Goal: Task Accomplishment & Management: Use online tool/utility

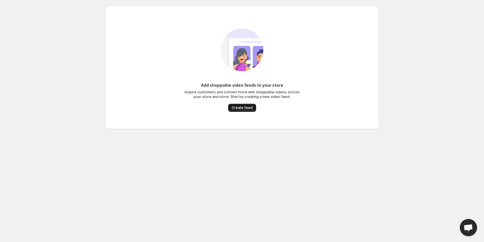
click at [239, 109] on span "Create feed" at bounding box center [242, 107] width 21 height 5
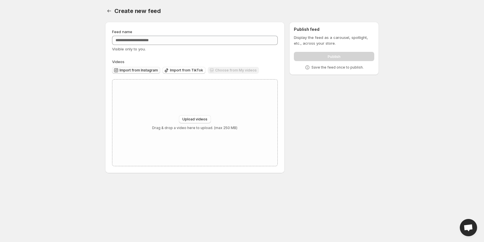
click at [152, 71] on span "Import from Instagram" at bounding box center [139, 70] width 38 height 5
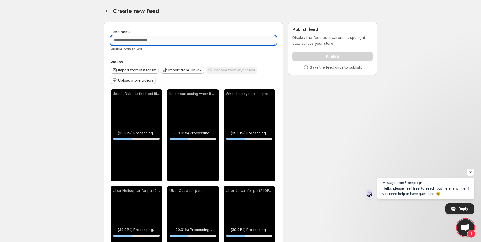
click at [141, 43] on input "Feed name" at bounding box center [194, 40] width 166 height 9
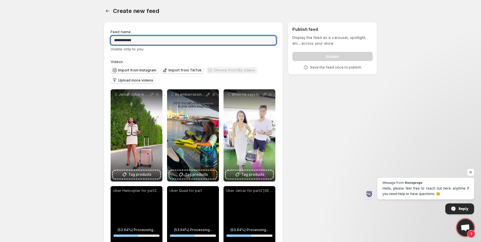
type input "**********"
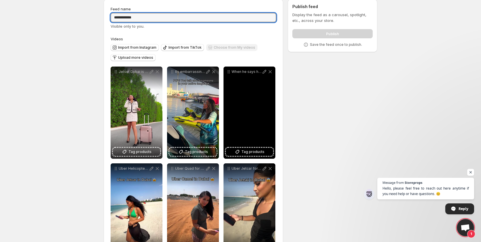
scroll to position [50, 0]
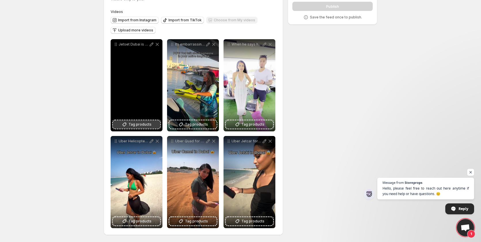
click at [142, 125] on span "Tag products" at bounding box center [140, 125] width 23 height 6
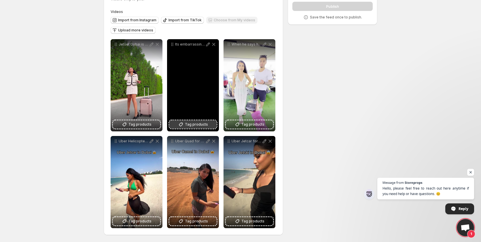
click at [198, 123] on span "Tag products" at bounding box center [196, 125] width 23 height 6
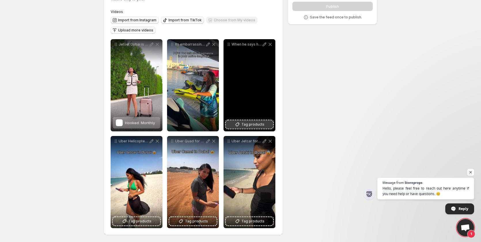
click at [231, 127] on button "Tag products" at bounding box center [249, 124] width 47 height 8
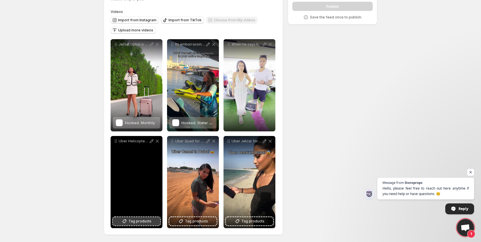
click at [134, 219] on span "Tag products" at bounding box center [140, 221] width 23 height 6
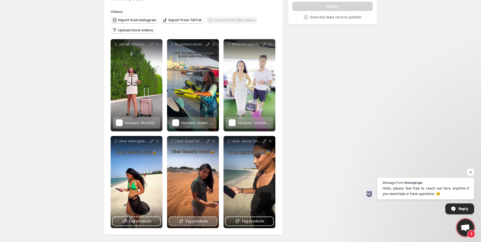
click at [210, 224] on button "Tag products" at bounding box center [192, 221] width 47 height 8
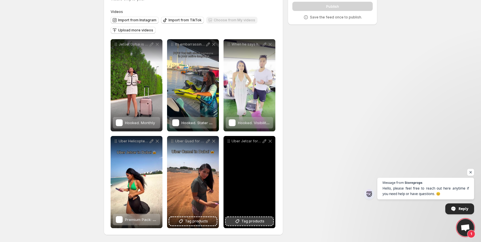
click at [254, 221] on span "Tag products" at bounding box center [253, 221] width 23 height 6
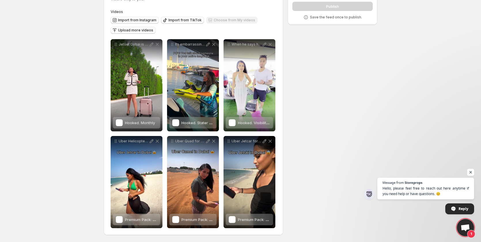
click at [470, 171] on span "Open chat" at bounding box center [470, 172] width 7 height 7
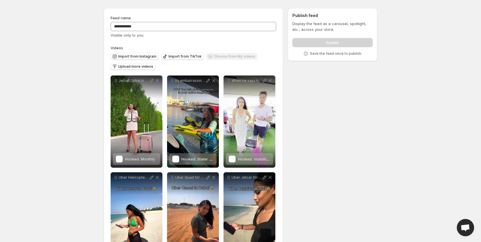
scroll to position [0, 0]
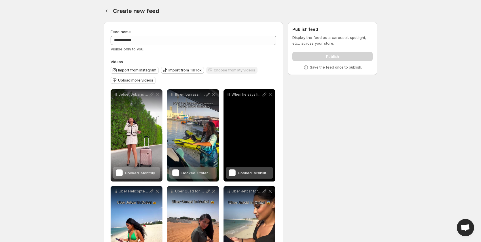
click at [235, 172] on span "Hooked. Visibility Pack" at bounding box center [232, 172] width 7 height 7
drag, startPoint x: 259, startPoint y: 113, endPoint x: 265, endPoint y: 94, distance: 19.6
click at [265, 94] on div "When he says he is a provider [GEOGRAPHIC_DATA] Last Entrance - [GEOGRAPHIC_DAT…" at bounding box center [250, 135] width 52 height 92
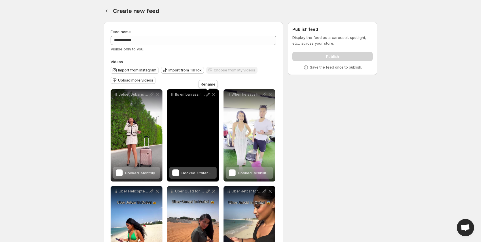
click at [205, 94] on icon at bounding box center [208, 95] width 6 height 6
type input "**********"
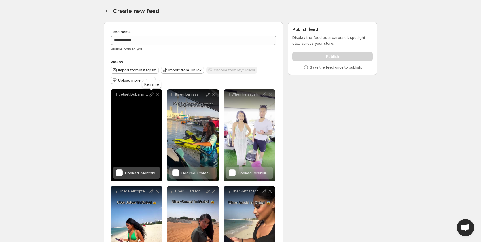
click at [150, 95] on icon at bounding box center [152, 95] width 6 height 6
type input "**********"
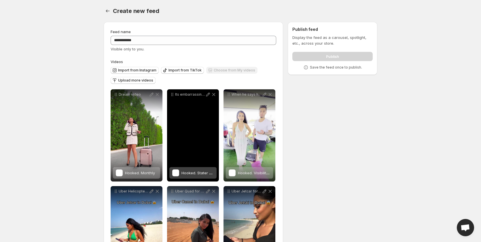
click at [188, 95] on p "Its embarrassing when it happens [GEOGRAPHIC_DATA] Last Entrance - [GEOGRAPHIC_…" at bounding box center [190, 94] width 30 height 5
click at [202, 94] on p "Its embarrassing when it happens [GEOGRAPHIC_DATA] Last Entrance - [GEOGRAPHIC_…" at bounding box center [190, 94] width 30 height 5
click at [209, 95] on icon at bounding box center [208, 95] width 6 height 6
type input "**********"
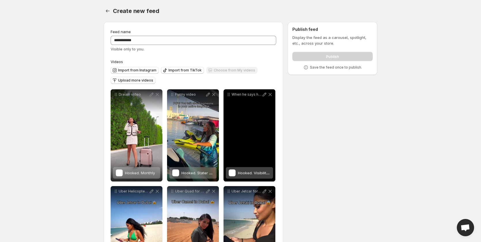
click at [239, 94] on p "When he says he is a provider [GEOGRAPHIC_DATA] Last Entrance - [GEOGRAPHIC_DAT…" at bounding box center [247, 94] width 30 height 5
click at [262, 95] on icon at bounding box center [265, 95] width 6 height 6
type input "**********"
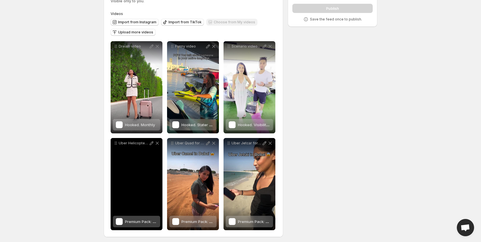
scroll to position [50, 0]
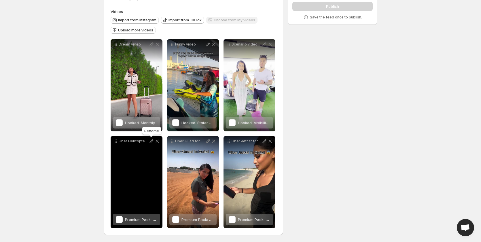
click at [151, 139] on icon at bounding box center [152, 141] width 6 height 6
type input "**********"
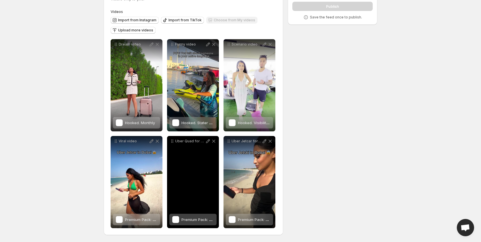
click at [207, 141] on icon at bounding box center [208, 141] width 4 height 4
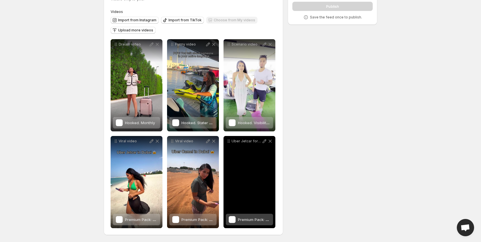
click at [250, 142] on p "Uber Jetcar for part2 [GEOGRAPHIC_DATA] Last Entrance - [GEOGRAPHIC_DATA] 4 - […" at bounding box center [247, 141] width 30 height 5
click at [266, 142] on icon at bounding box center [265, 141] width 6 height 6
type input "**********"
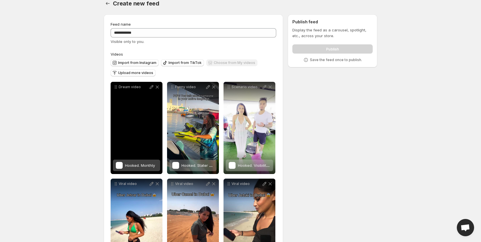
scroll to position [0, 0]
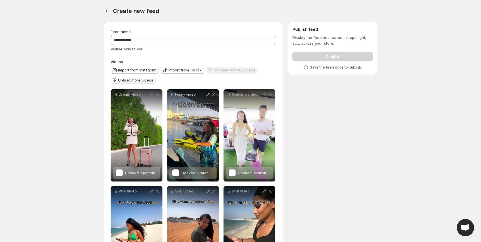
click at [134, 59] on label "Videos" at bounding box center [194, 62] width 166 height 6
click at [196, 33] on div "Feed name" at bounding box center [194, 32] width 166 height 6
click at [309, 54] on div "Publish" at bounding box center [333, 56] width 80 height 12
click at [329, 68] on p "Save the feed once to publish." at bounding box center [336, 67] width 52 height 5
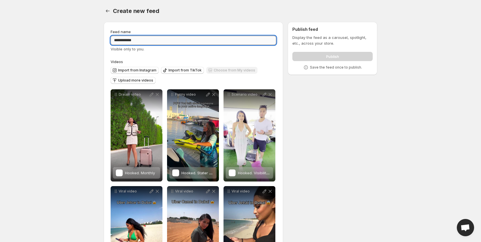
click at [156, 41] on input "**********" at bounding box center [194, 40] width 166 height 9
click at [186, 60] on label "Videos" at bounding box center [194, 62] width 166 height 6
click at [135, 41] on input "**********" at bounding box center [194, 40] width 166 height 9
drag, startPoint x: 322, startPoint y: 98, endPoint x: 331, endPoint y: 94, distance: 9.3
click at [323, 98] on div "**********" at bounding box center [238, 154] width 278 height 275
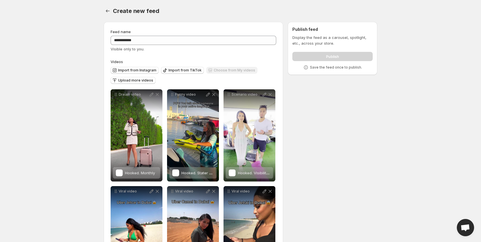
drag, startPoint x: 345, startPoint y: 65, endPoint x: 307, endPoint y: 56, distance: 39.4
click at [345, 65] on p "Save the feed once to publish." at bounding box center [336, 67] width 52 height 5
click at [304, 55] on div "Publish" at bounding box center [333, 56] width 80 height 12
click at [292, 35] on div "Publish feed Display the feed as a carousel, spotlight, etc., across your store…" at bounding box center [333, 48] width 90 height 53
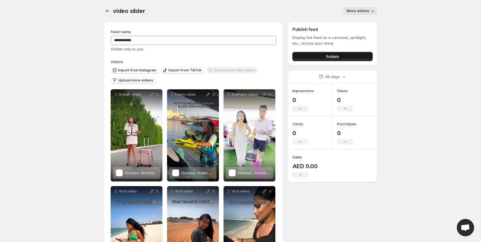
click at [343, 55] on button "Publish" at bounding box center [333, 56] width 80 height 9
click at [325, 55] on button "Publish" at bounding box center [333, 56] width 80 height 9
click at [313, 56] on button "Publish" at bounding box center [333, 56] width 80 height 9
